Goal: Transaction & Acquisition: Purchase product/service

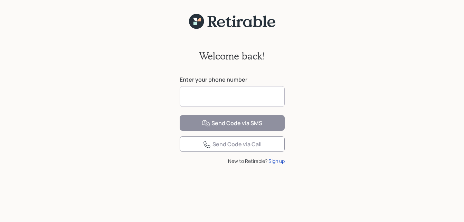
drag, startPoint x: 0, startPoint y: 0, endPoint x: 220, endPoint y: 98, distance: 240.6
click at [220, 98] on input at bounding box center [232, 96] width 105 height 21
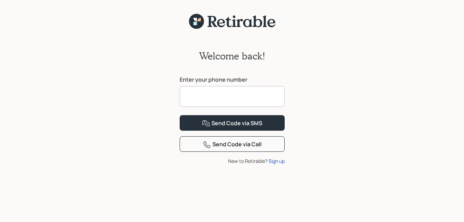
type input "**********"
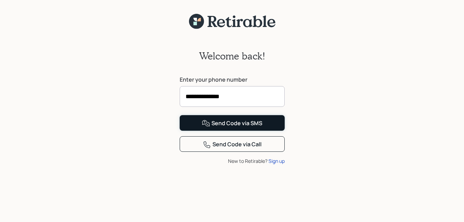
click at [221, 127] on div "Send Code via SMS" at bounding box center [232, 123] width 60 height 8
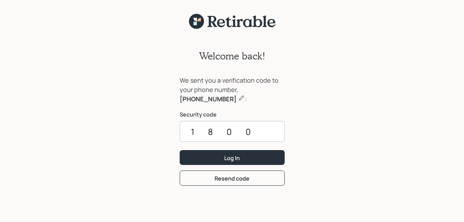
type input "1800"
click at [180, 150] on button "Log In" at bounding box center [232, 157] width 105 height 15
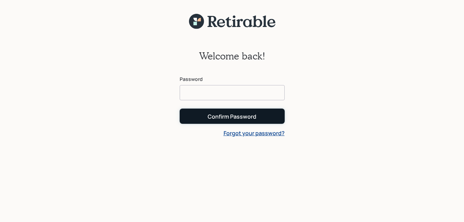
click at [265, 116] on button "Confirm Password" at bounding box center [232, 115] width 105 height 15
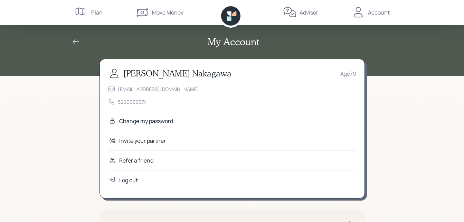
click at [172, 12] on div "Move Money" at bounding box center [167, 12] width 31 height 8
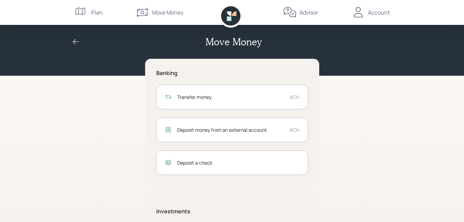
click at [195, 97] on div "Transfer money" at bounding box center [230, 96] width 107 height 7
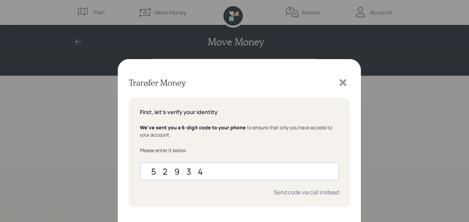
type input "529348"
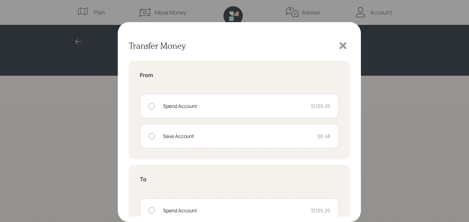
click at [150, 106] on div at bounding box center [152, 106] width 6 height 6
radio input "true"
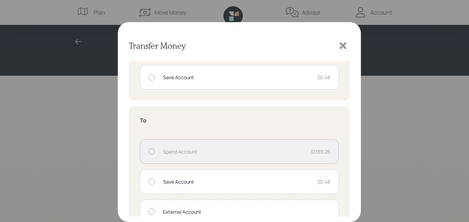
scroll to position [77, 0]
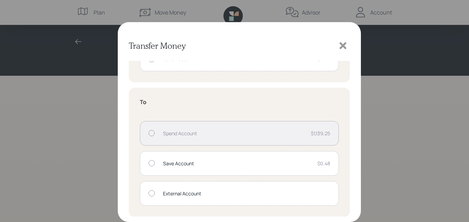
click at [152, 193] on div at bounding box center [152, 193] width 6 height 6
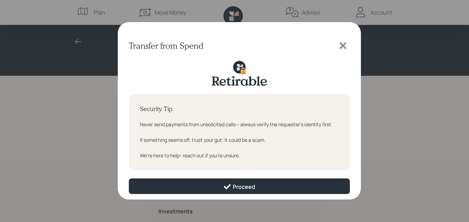
scroll to position [0, 0]
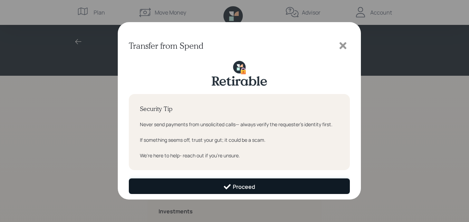
click at [233, 187] on div "Proceed" at bounding box center [239, 186] width 32 height 8
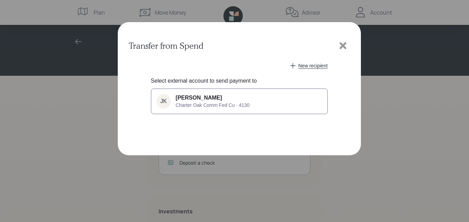
click at [196, 101] on span "[PERSON_NAME]" at bounding box center [199, 98] width 46 height 6
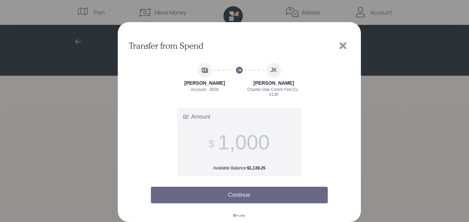
type input "1,000"
click at [246, 197] on button "Continue" at bounding box center [239, 195] width 177 height 17
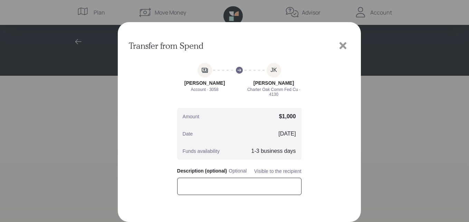
click at [219, 186] on input "text" at bounding box center [239, 186] width 124 height 17
type input "CharterOak"
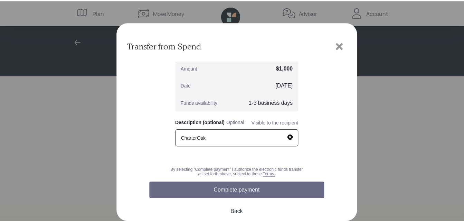
scroll to position [53, 0]
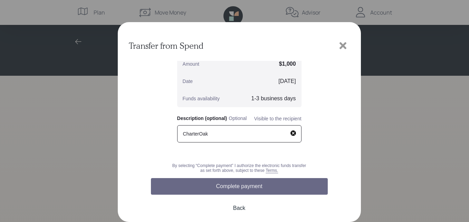
click at [249, 187] on button "Complete payment" at bounding box center [239, 186] width 177 height 17
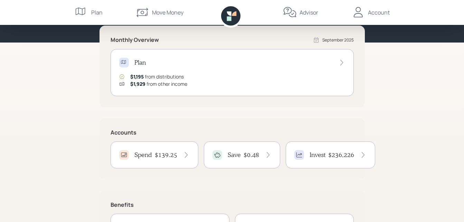
scroll to position [57, 0]
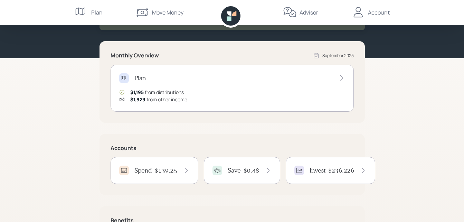
click at [234, 17] on icon at bounding box center [230, 15] width 19 height 19
click at [89, 12] on div "Plan" at bounding box center [89, 12] width 28 height 25
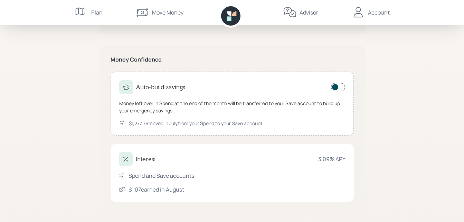
scroll to position [218, 0]
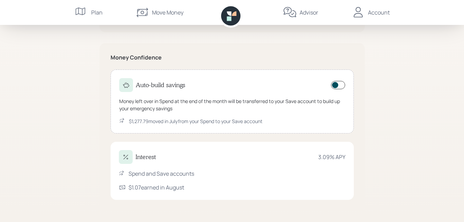
click at [232, 15] on icon at bounding box center [234, 13] width 4 height 4
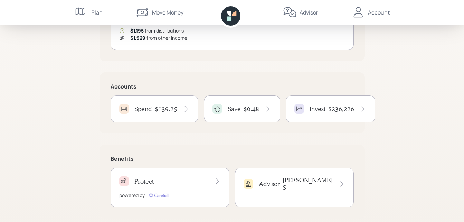
scroll to position [126, 0]
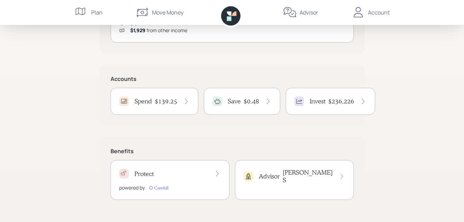
click at [170, 103] on h4 "$139.25" at bounding box center [166, 101] width 22 height 8
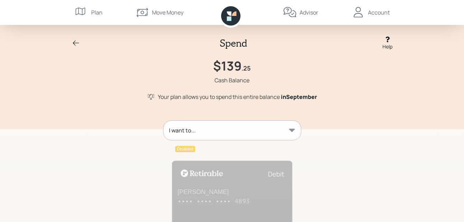
click at [378, 13] on div "Account" at bounding box center [379, 12] width 22 height 8
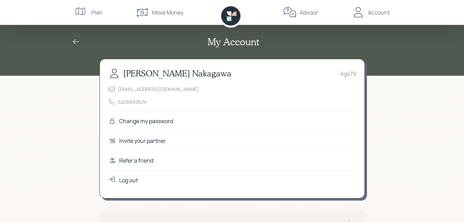
click at [129, 180] on div "Log out" at bounding box center [128, 180] width 19 height 8
